Goal: Task Accomplishment & Management: Use online tool/utility

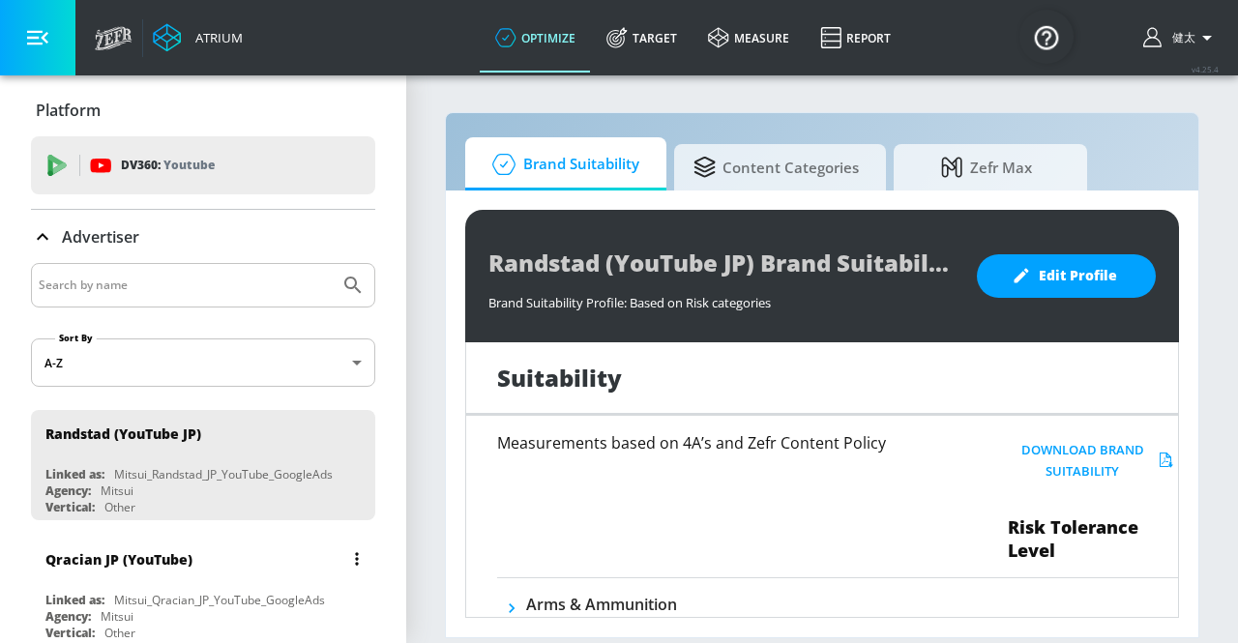
click at [221, 564] on div "Qracian JP (YouTube)" at bounding box center [207, 559] width 325 height 46
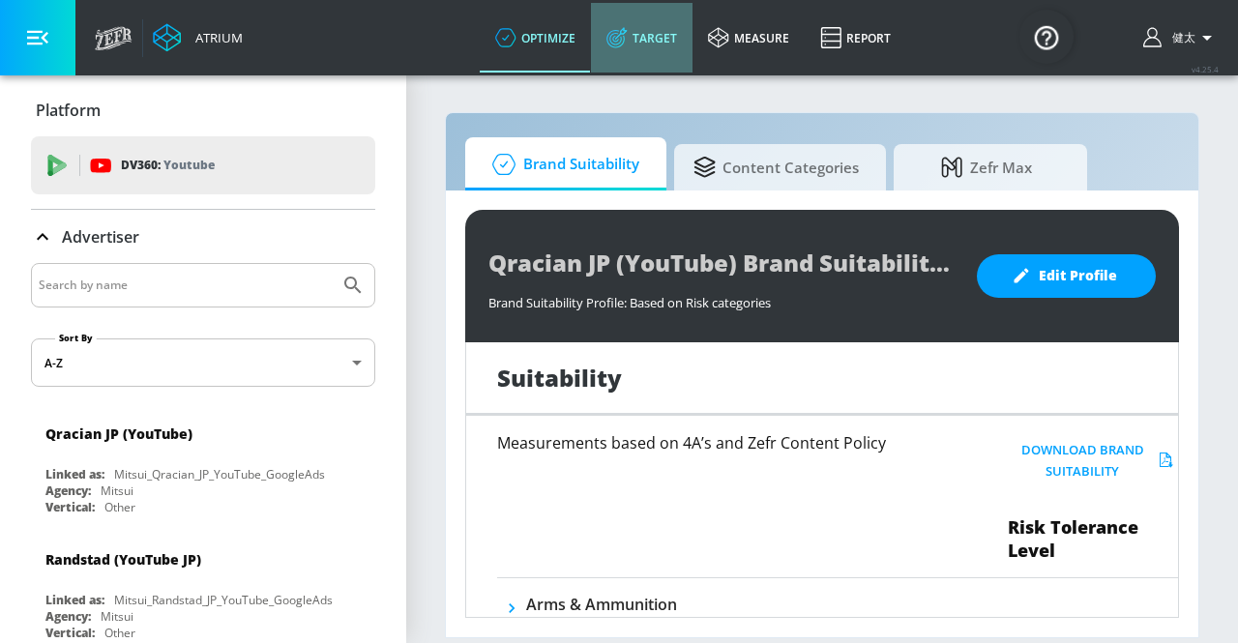
click at [658, 49] on link "Target" at bounding box center [642, 38] width 102 height 70
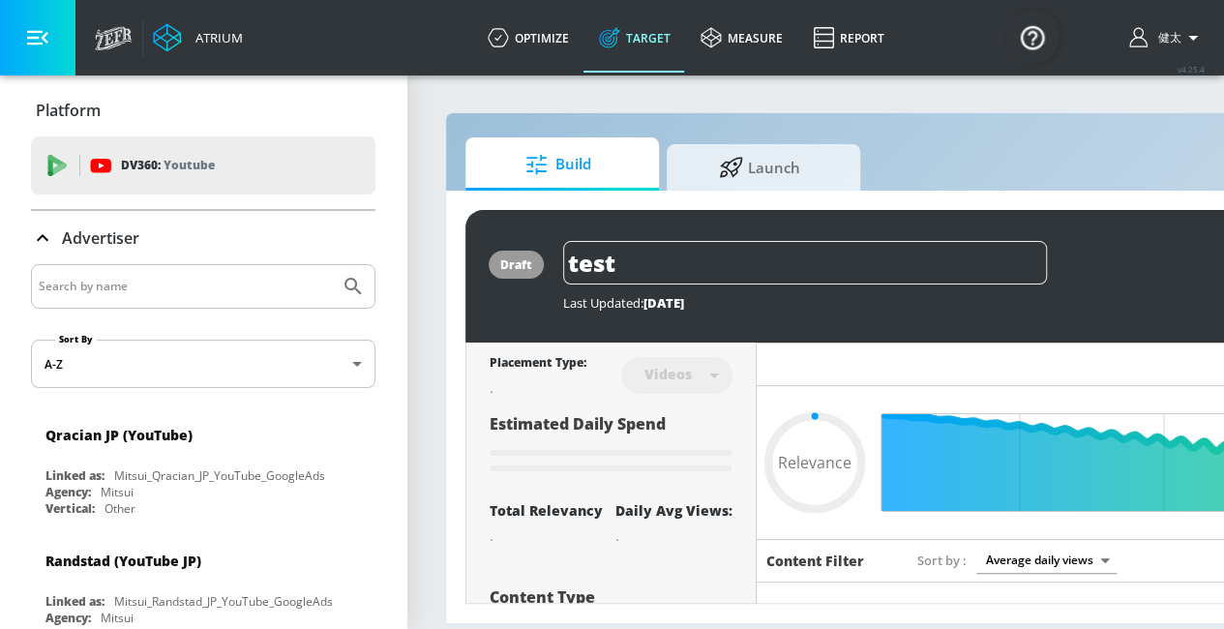
type input "0.52"
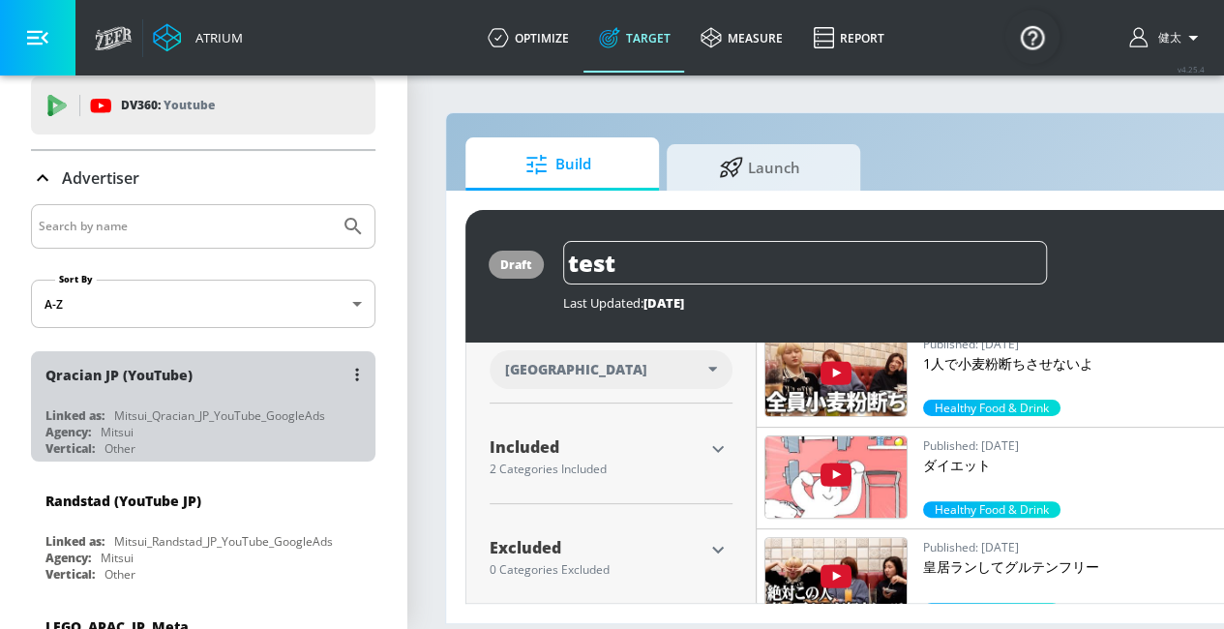
click at [226, 394] on div "Qracian JP (YouTube)" at bounding box center [207, 374] width 325 height 46
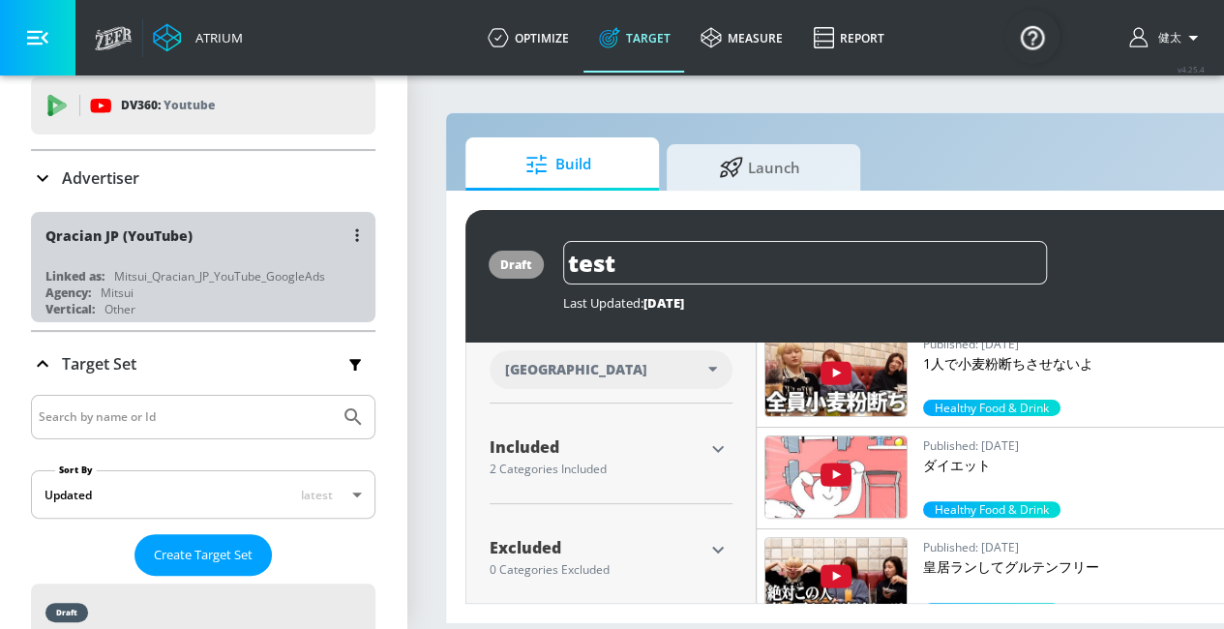
click at [234, 289] on div "Agency: Mitsui" at bounding box center [207, 292] width 325 height 16
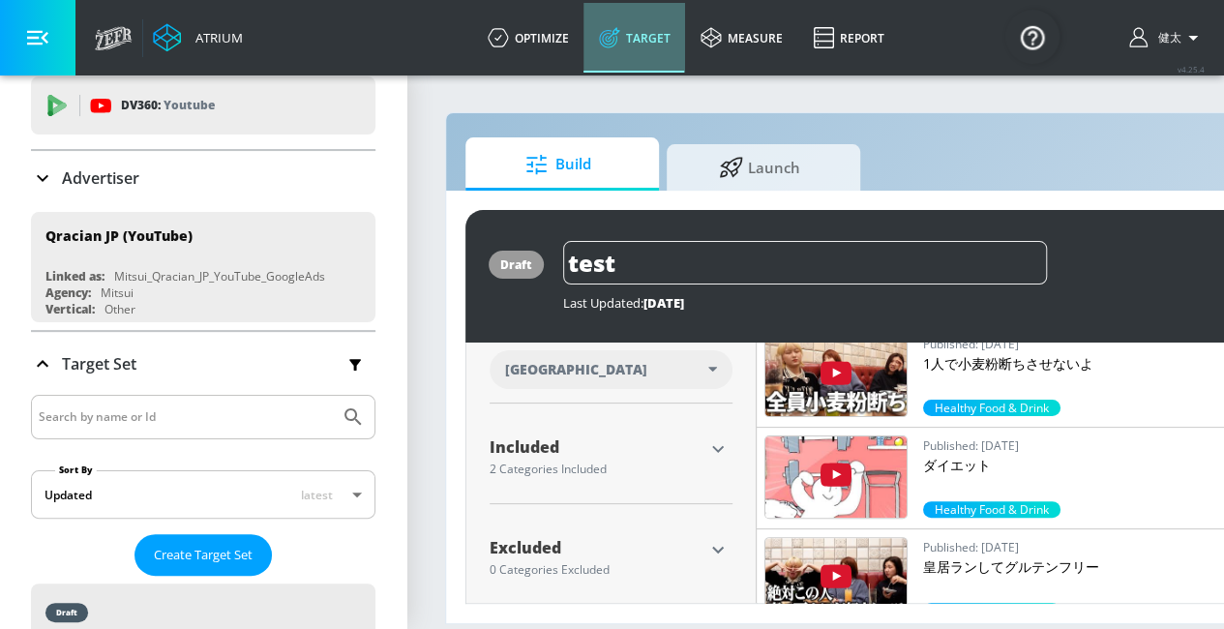
click at [675, 38] on link "Target" at bounding box center [634, 38] width 102 height 70
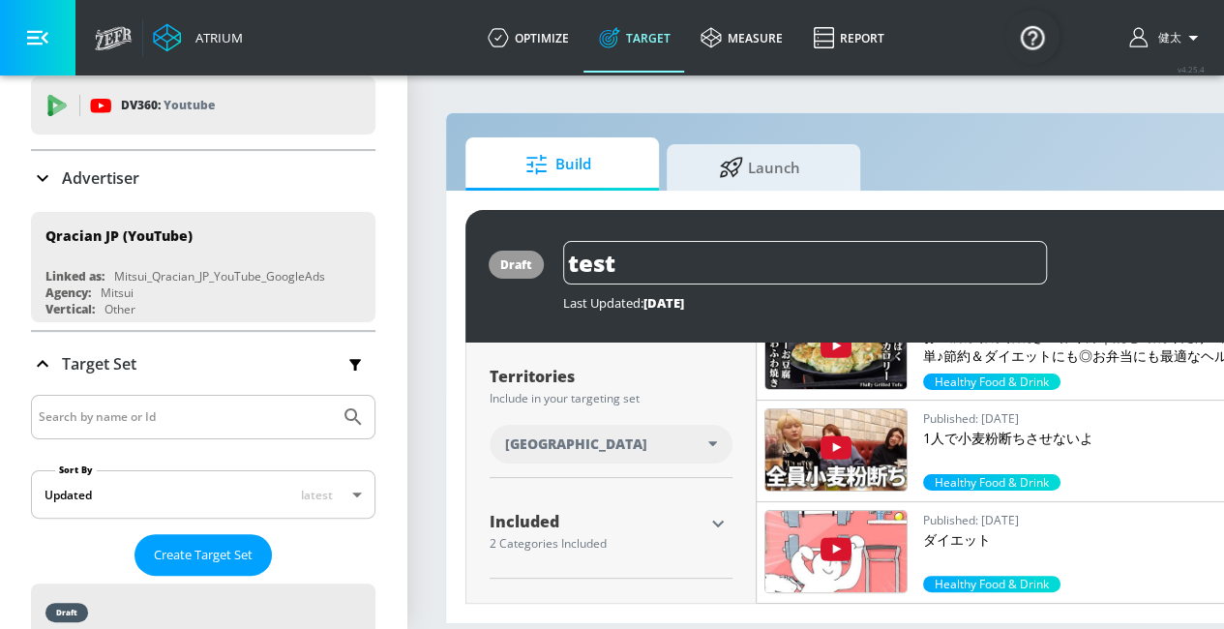
scroll to position [561, 0]
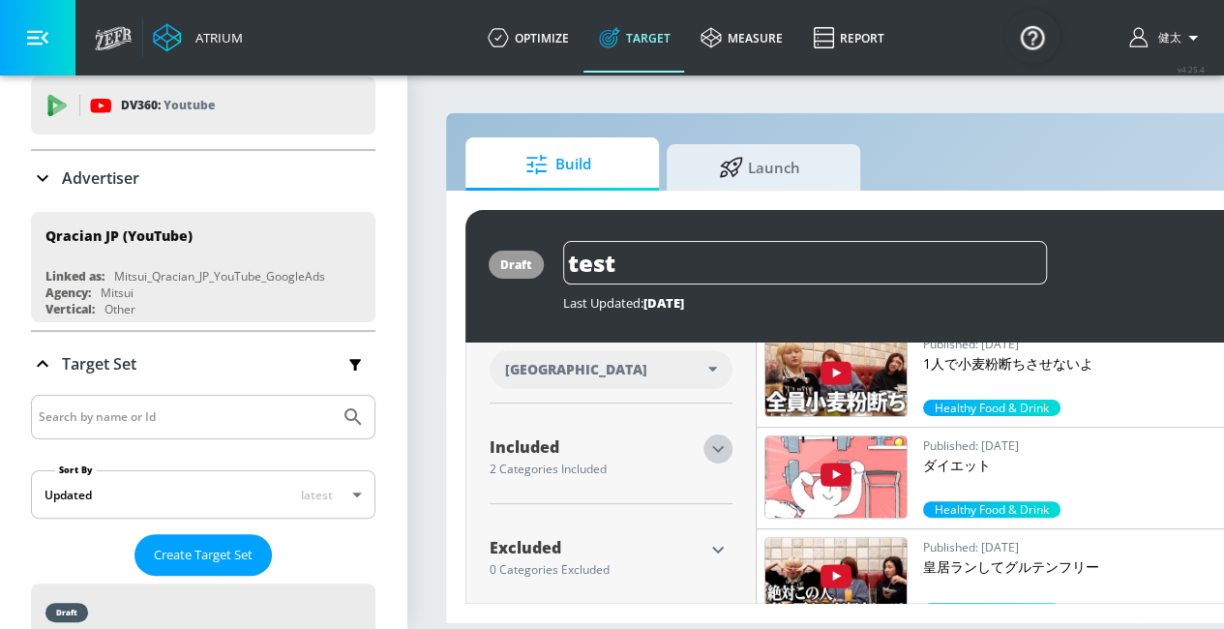
click at [716, 452] on icon "button" at bounding box center [717, 448] width 23 height 23
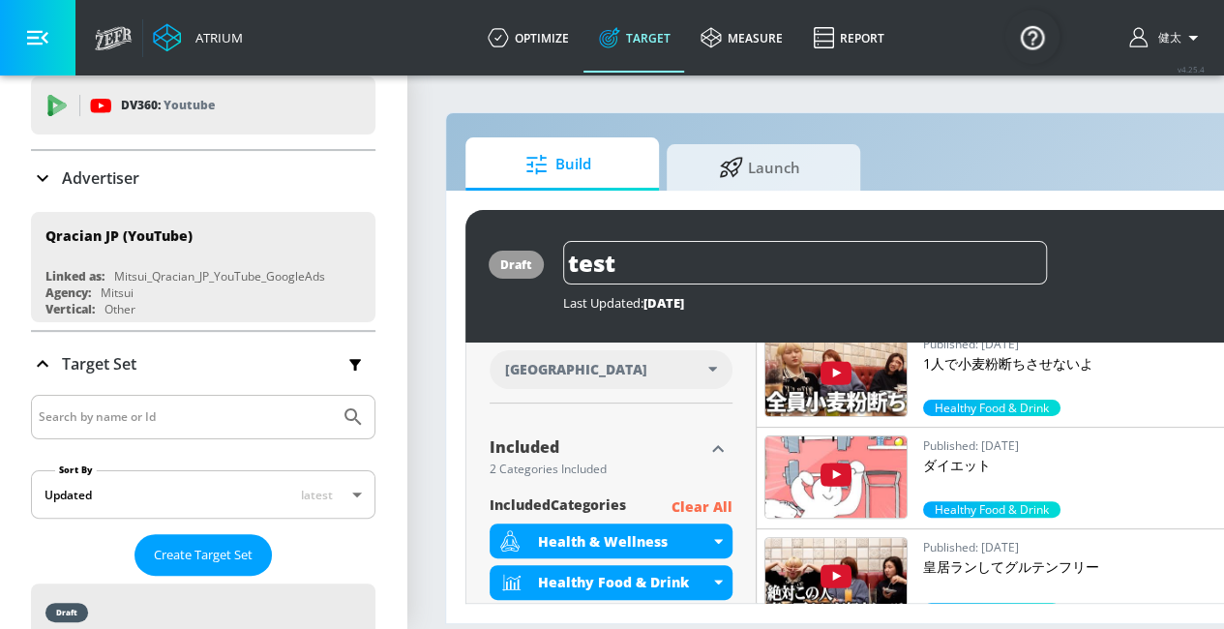
click at [716, 452] on icon "button" at bounding box center [717, 448] width 23 height 23
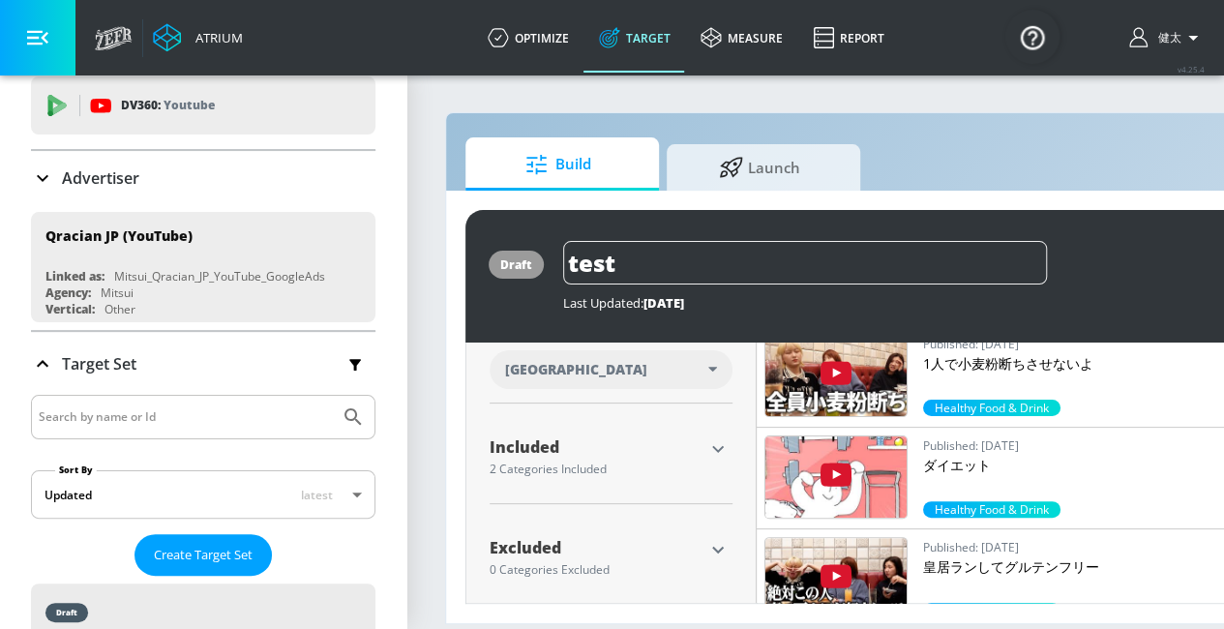
scroll to position [319, 0]
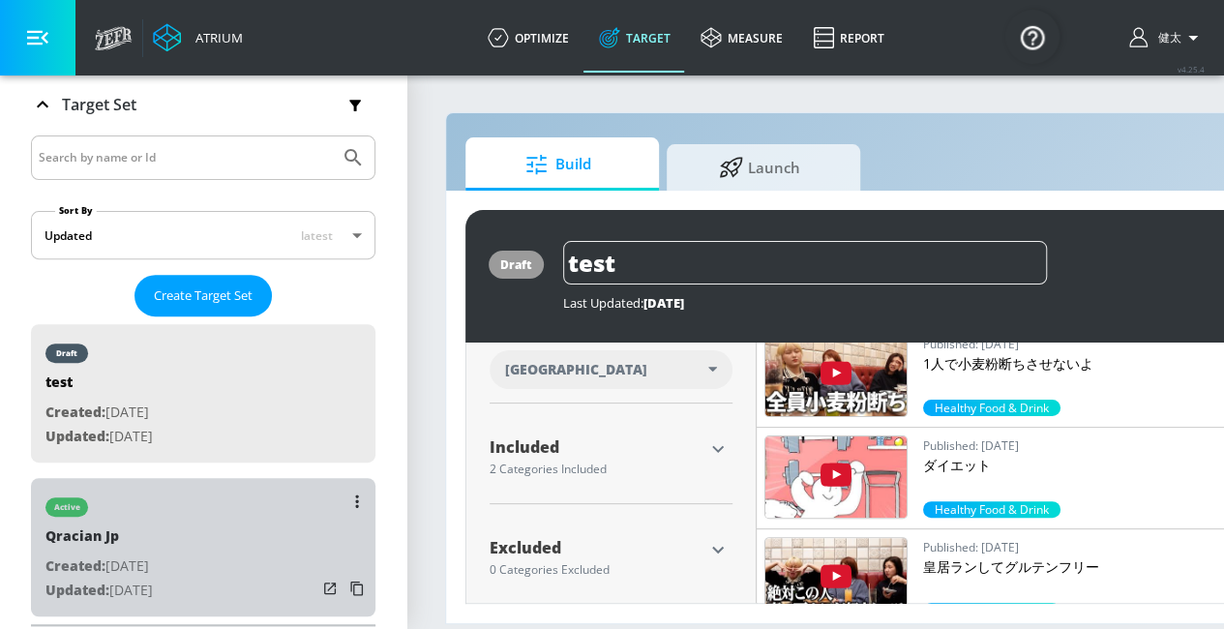
click at [240, 546] on div "active Qracian Jp Created: [DATE] Updated: [DATE]" at bounding box center [203, 547] width 344 height 138
type input "Qracian Jp"
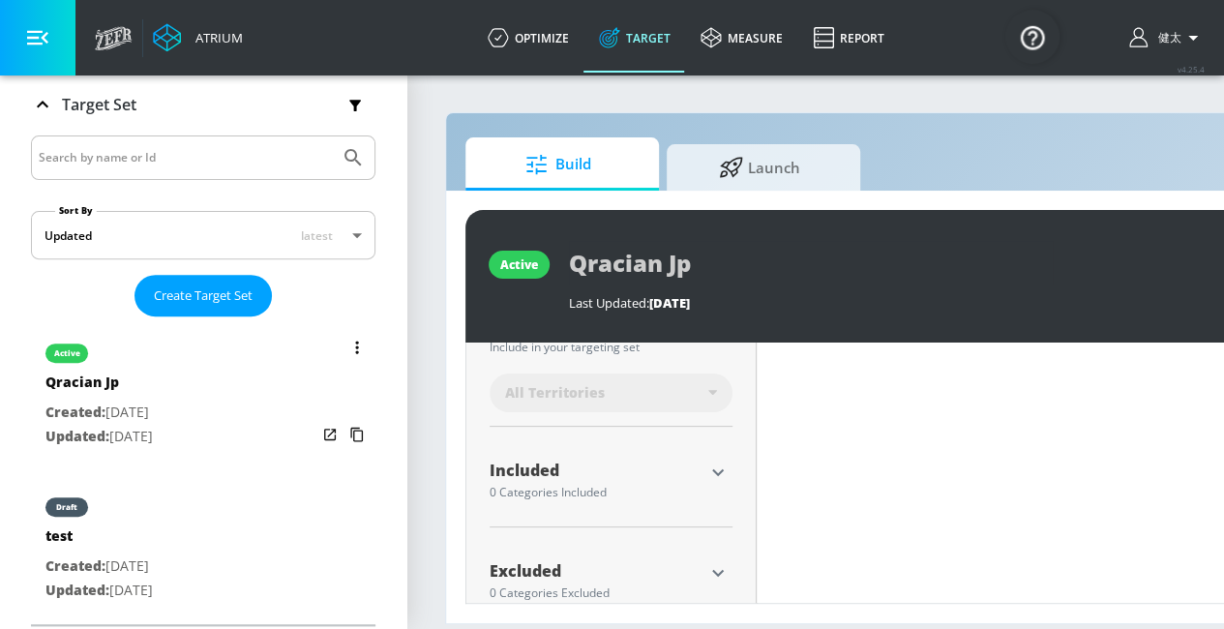
scroll to position [584, 0]
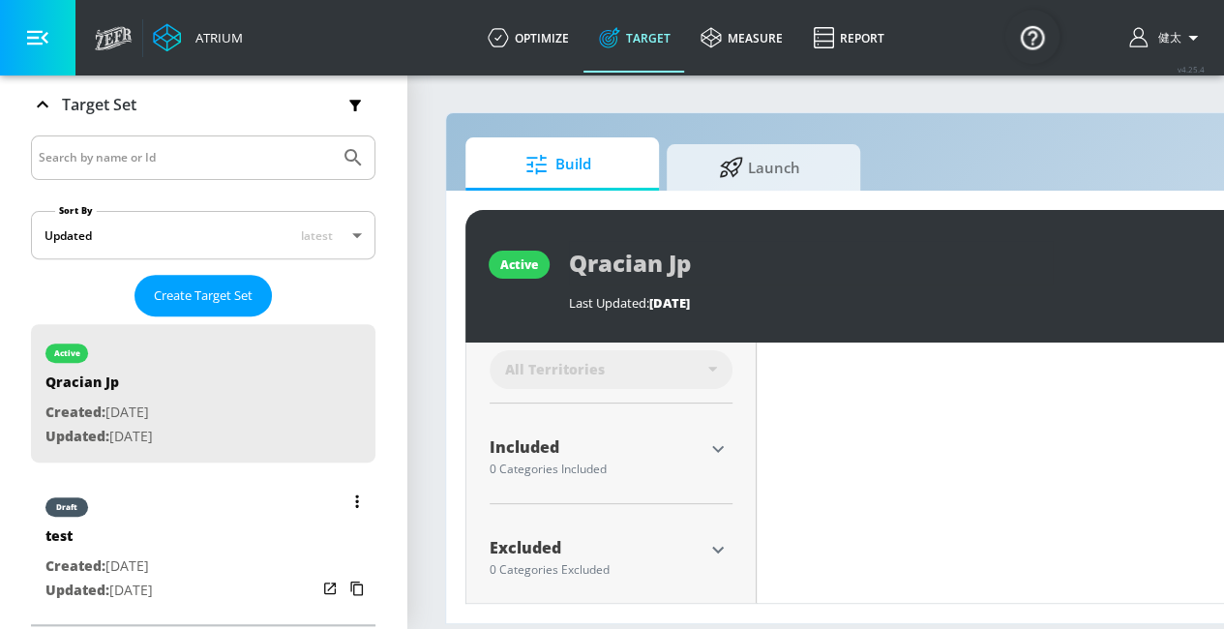
type input "0.52"
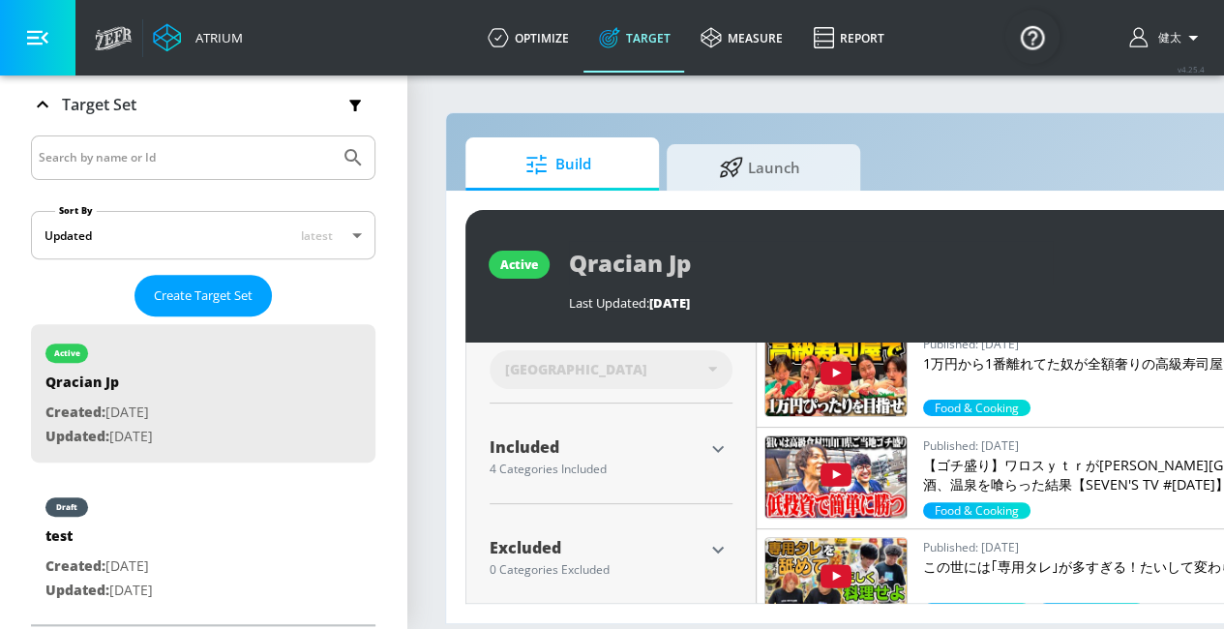
scroll to position [15, 0]
